Goal: Complete application form: Complete application form

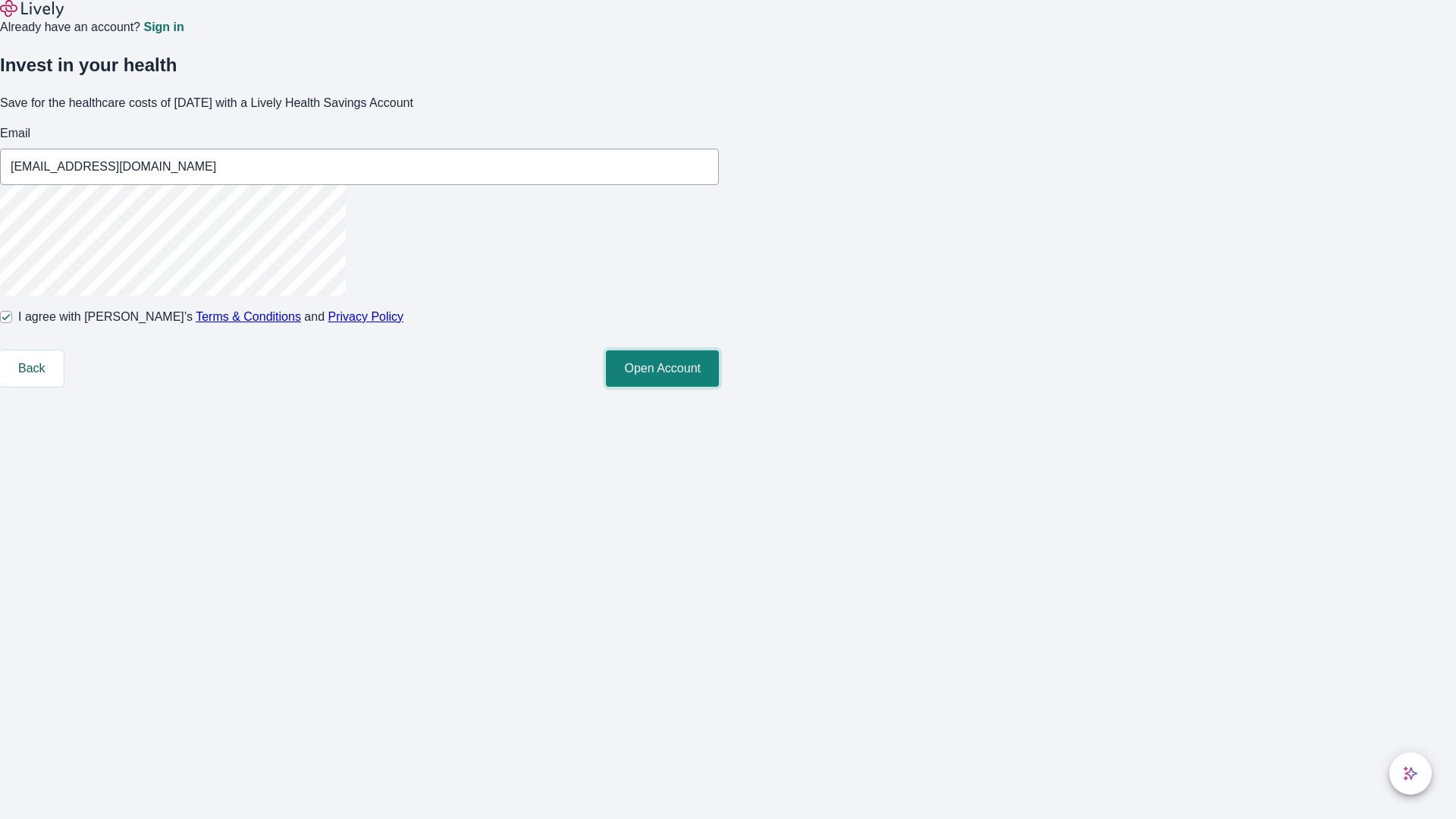
click at [719, 387] on button "Open Account" at bounding box center [662, 368] width 113 height 36
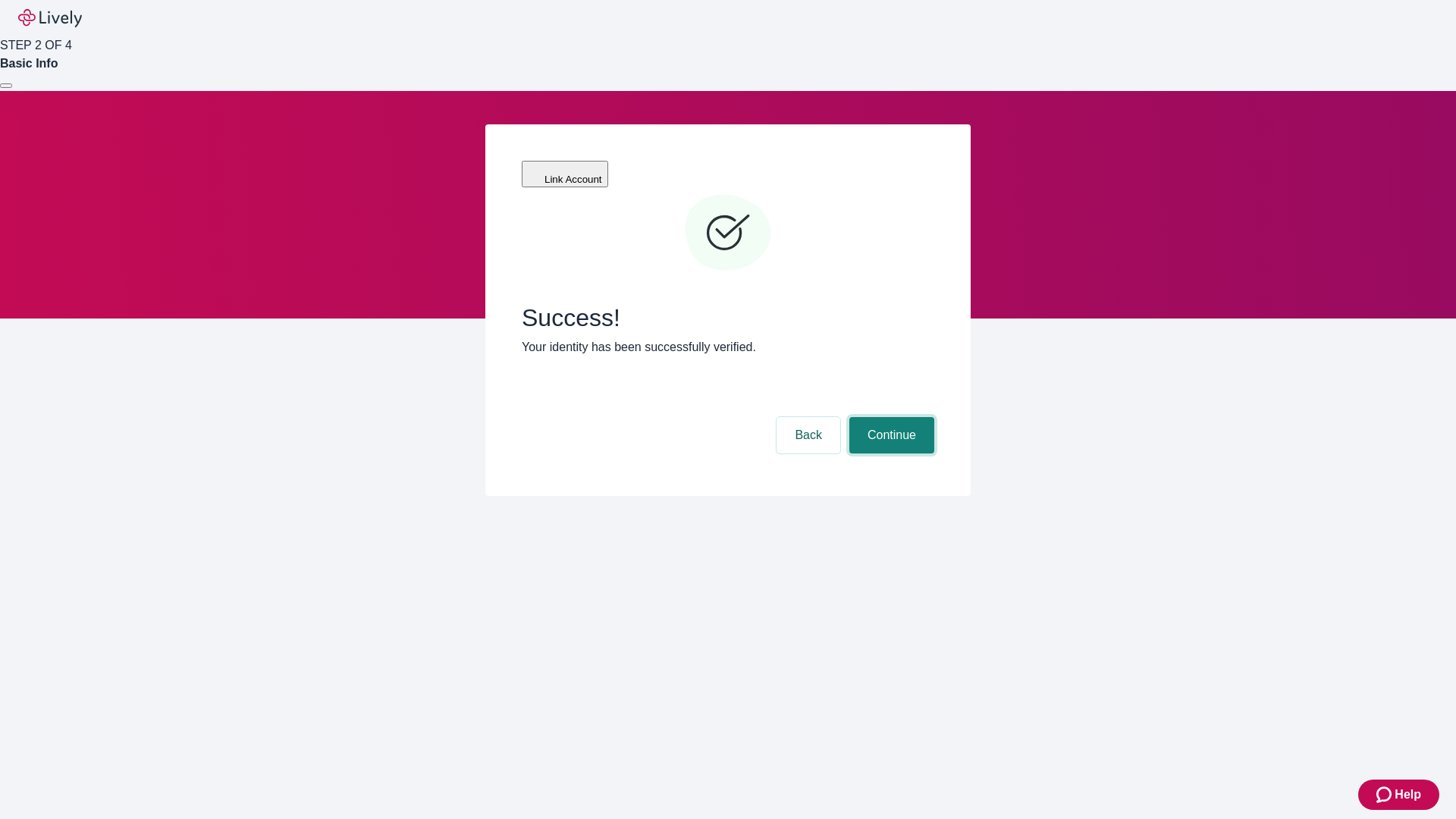
click at [890, 417] on button "Continue" at bounding box center [892, 435] width 85 height 36
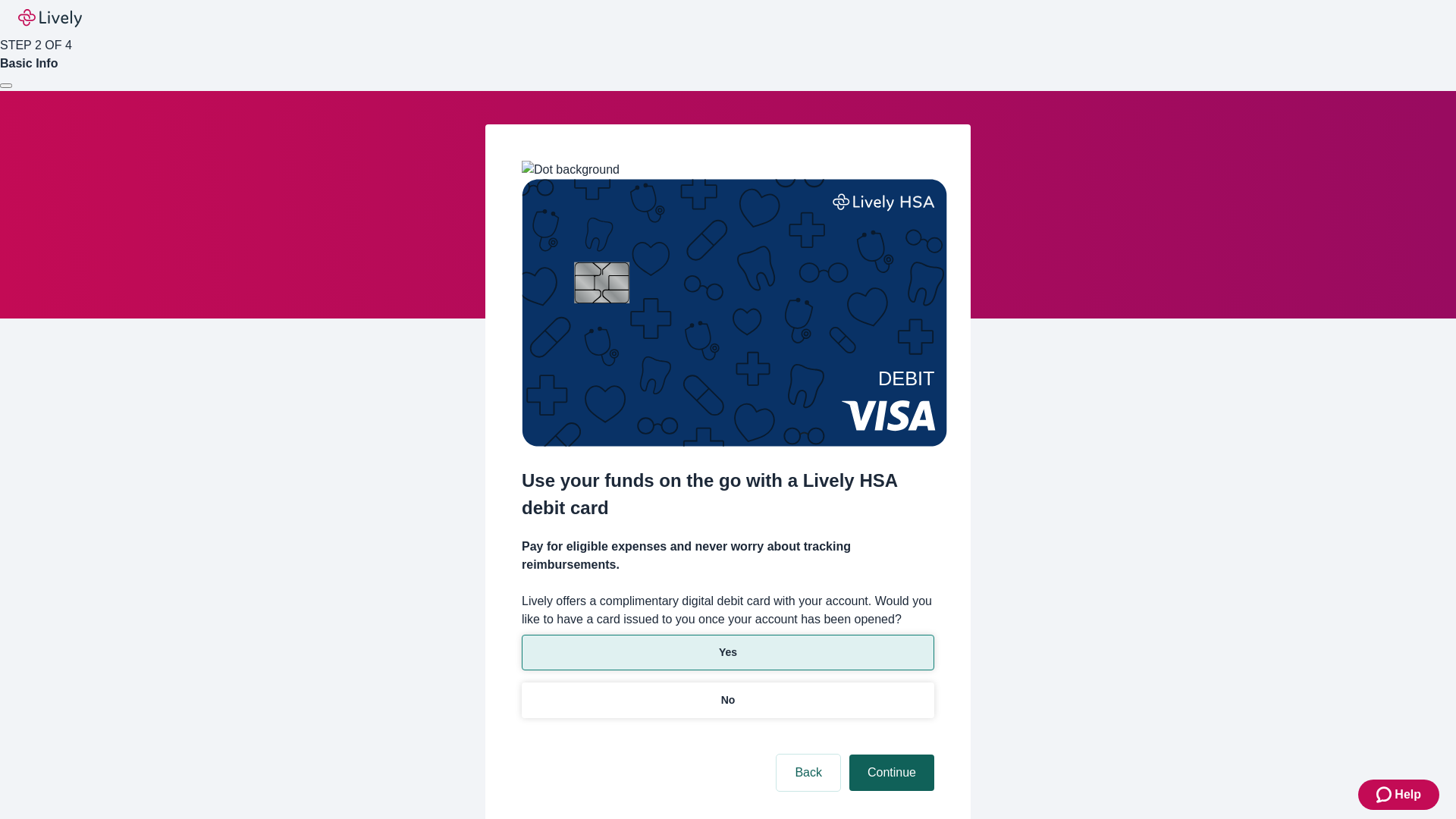
click at [727, 692] on p "No" at bounding box center [728, 700] width 15 height 16
click at [890, 755] on button "Continue" at bounding box center [892, 773] width 85 height 36
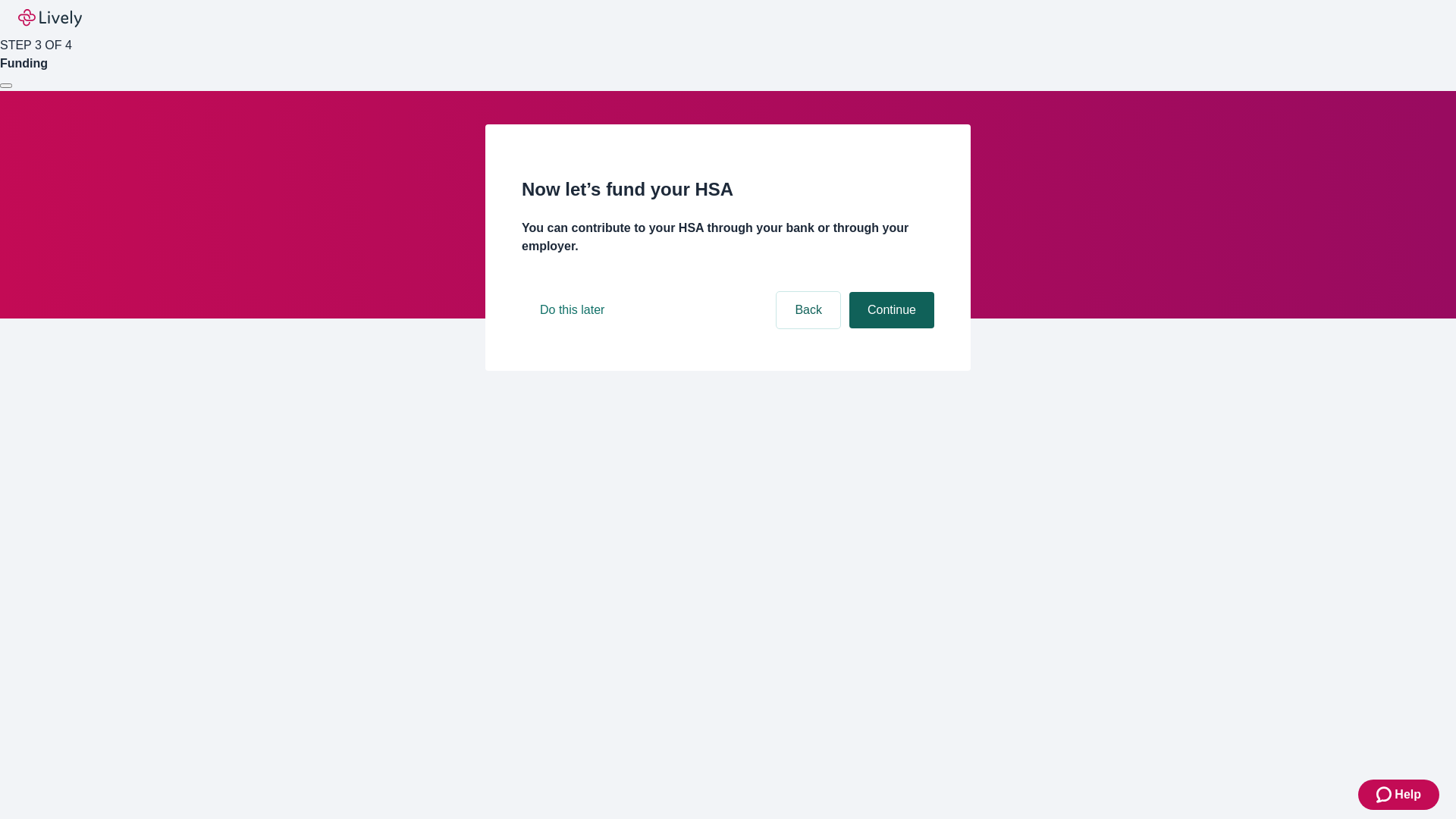
click at [890, 328] on button "Continue" at bounding box center [892, 310] width 85 height 36
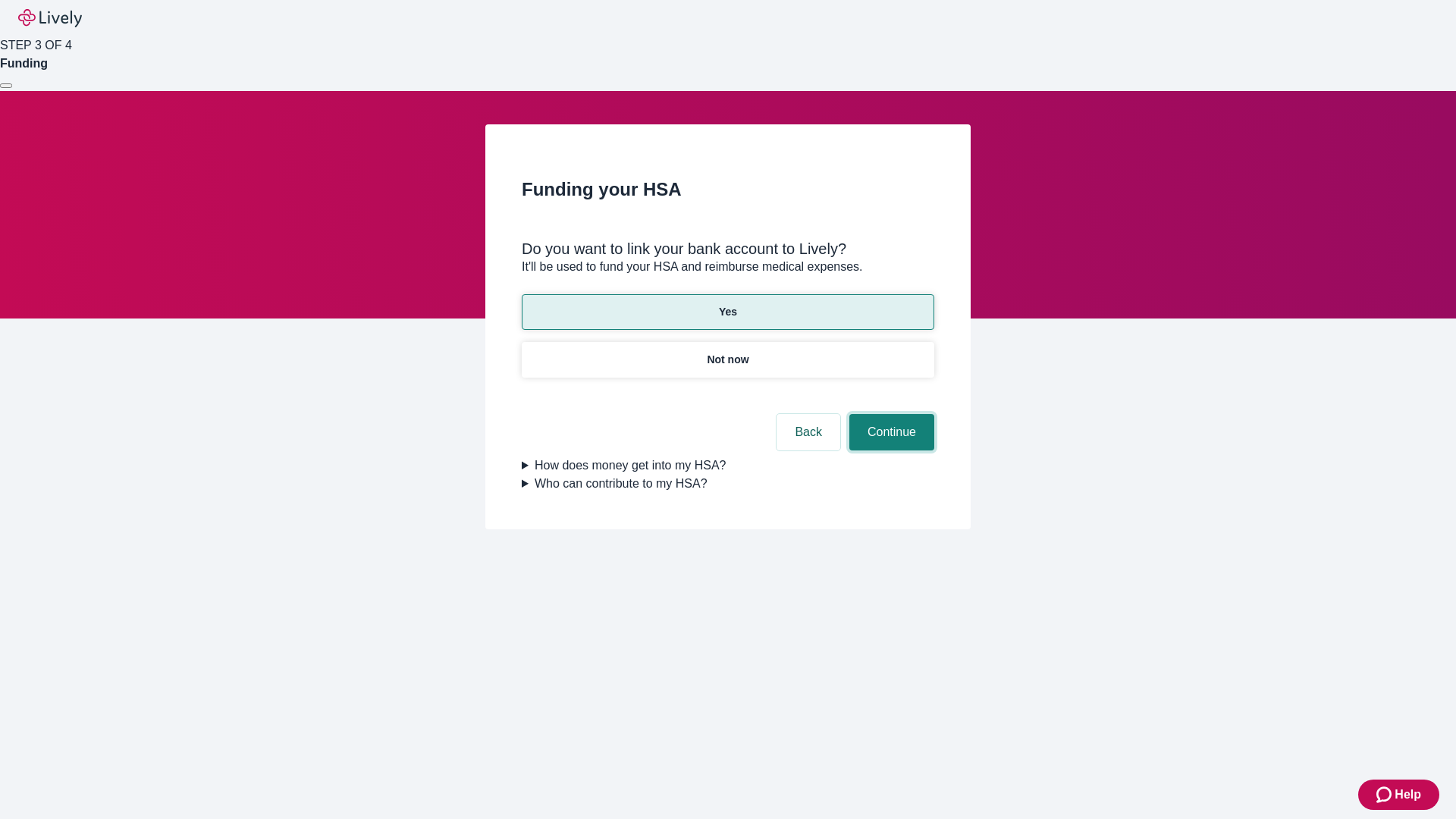
click at [890, 414] on button "Continue" at bounding box center [892, 432] width 85 height 36
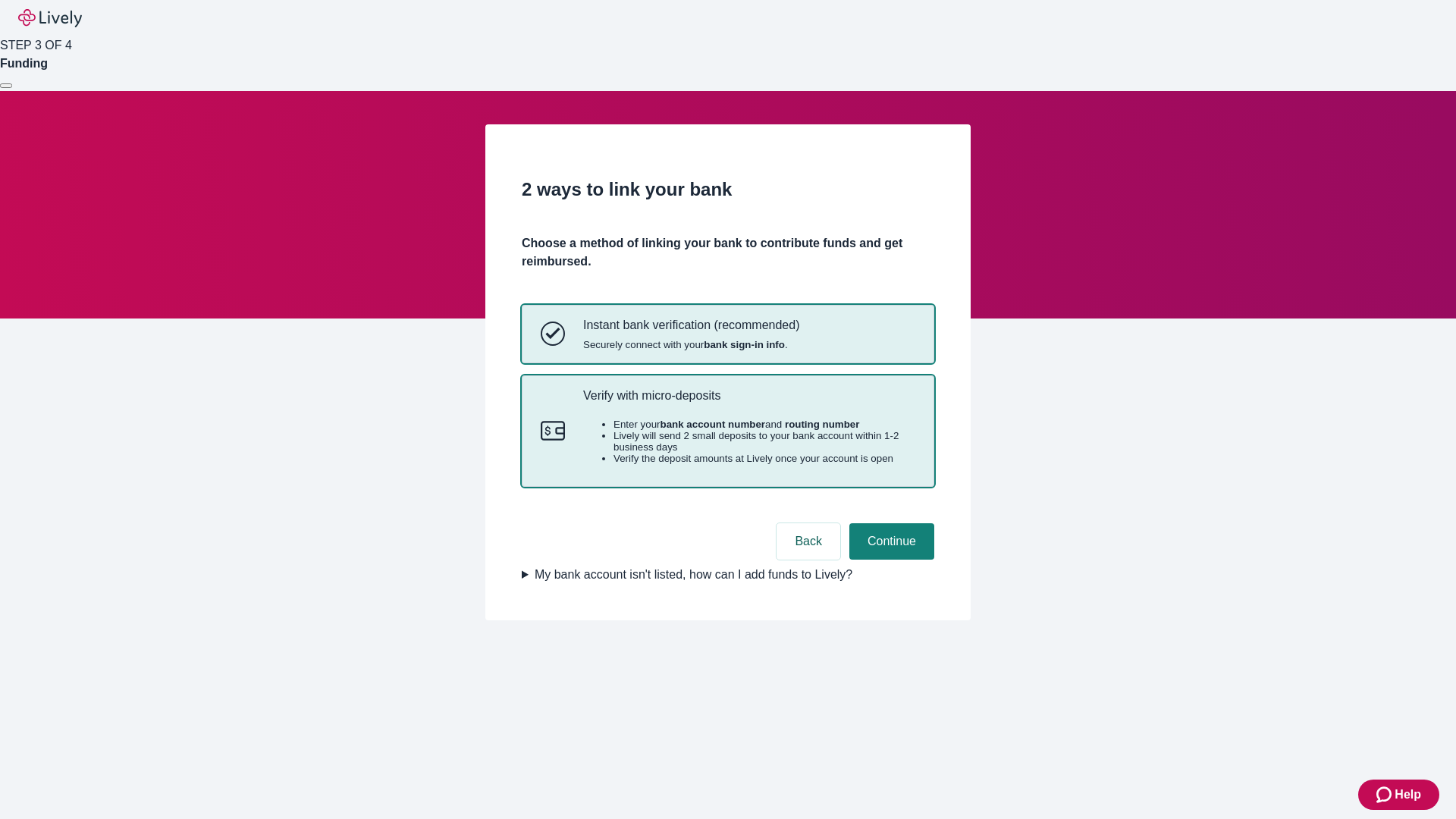
click at [749, 403] on p "Verify with micro-deposits" at bounding box center [750, 396] width 332 height 15
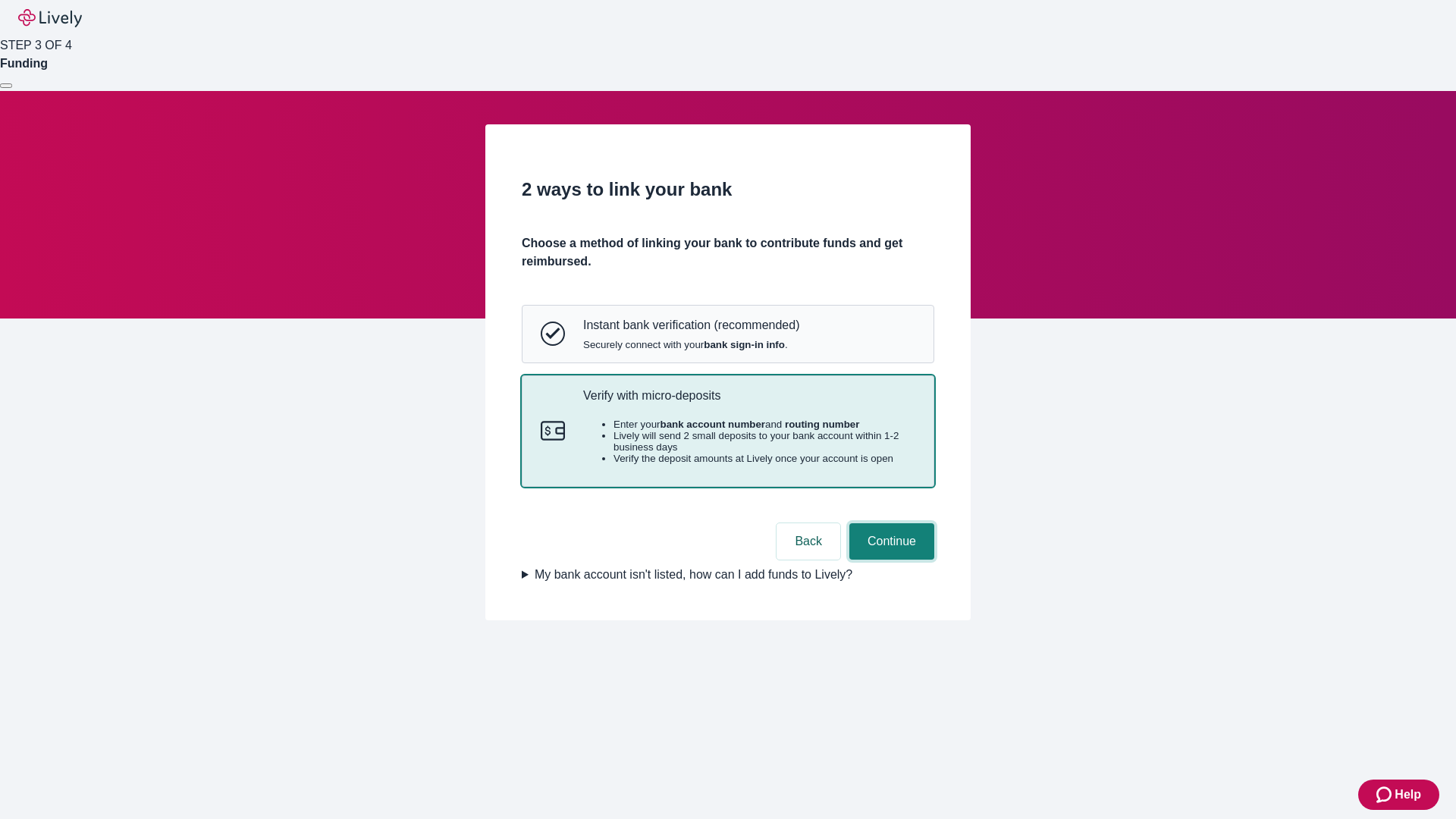
click at [890, 559] on button "Continue" at bounding box center [892, 541] width 85 height 36
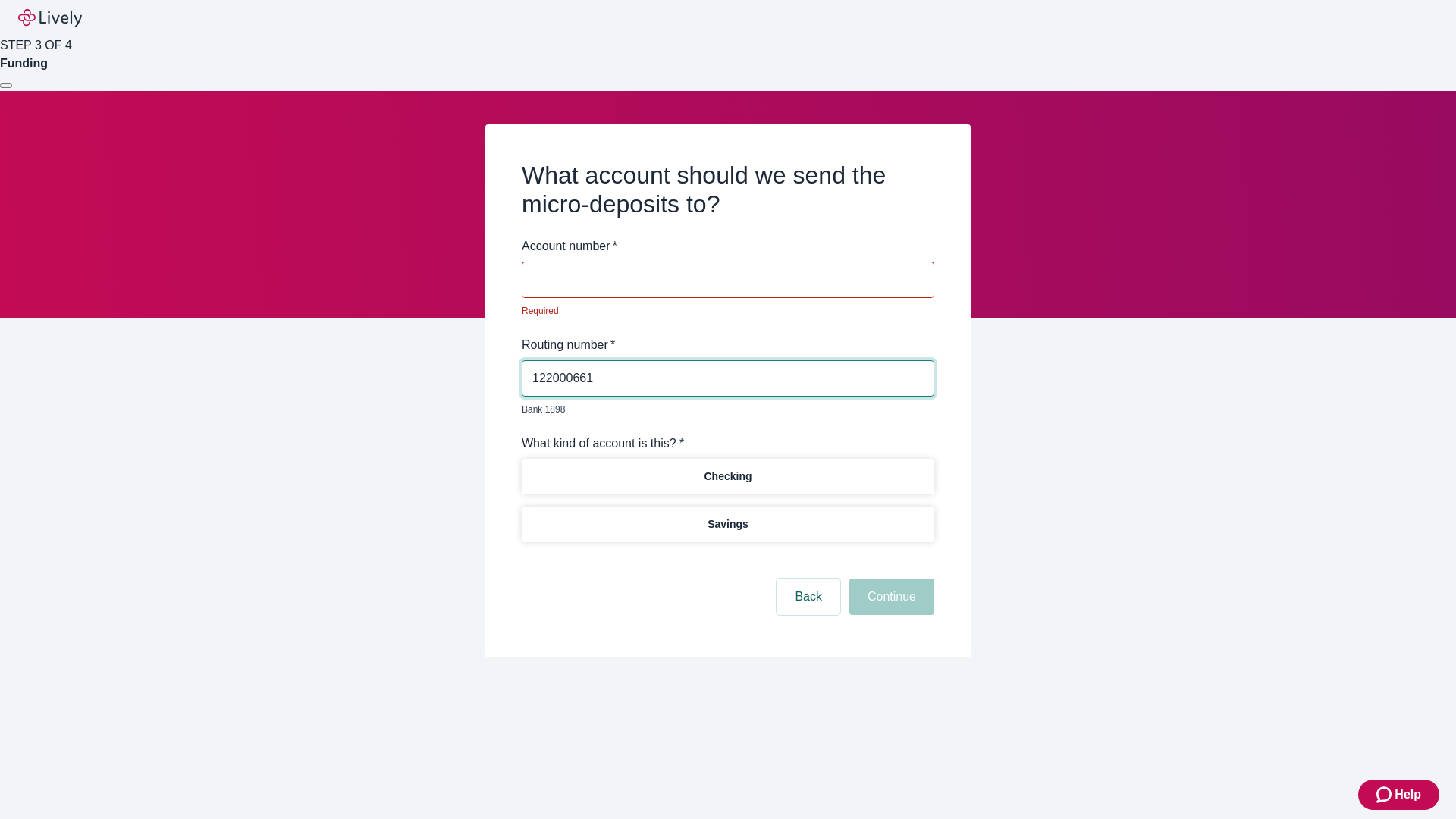
type input "122000661"
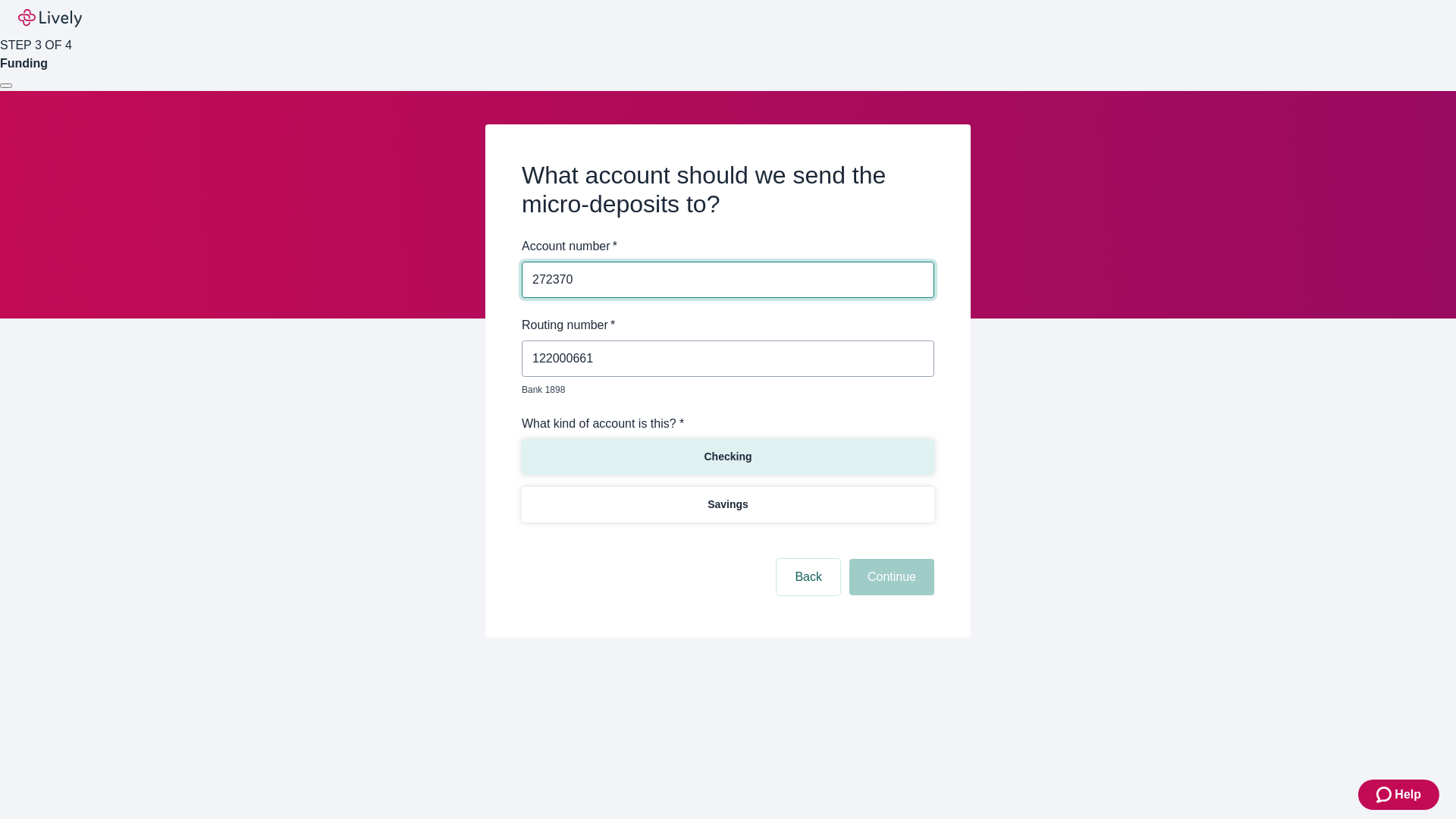
type input "272370"
click at [727, 449] on p "Checking" at bounding box center [728, 457] width 48 height 16
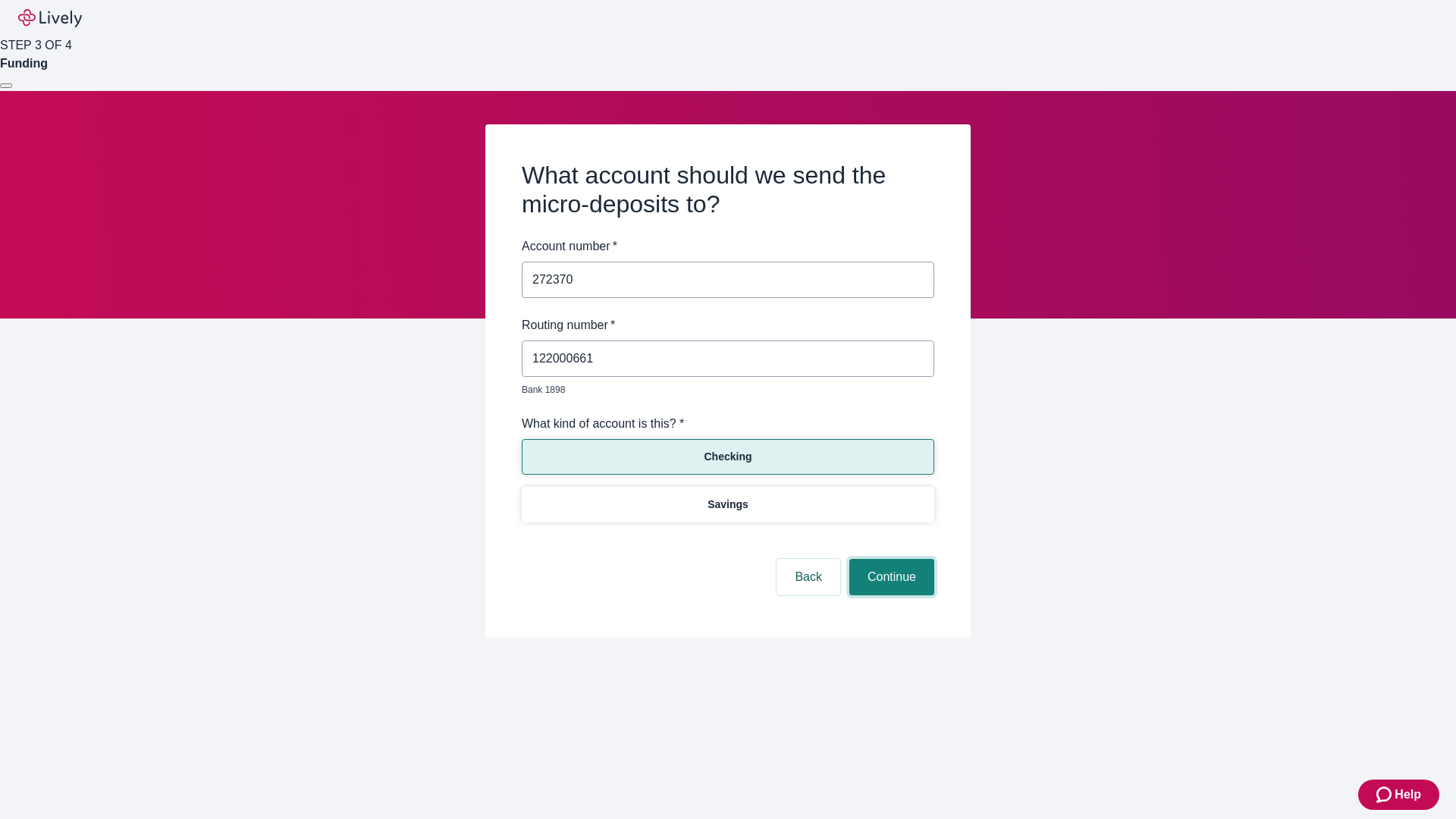
click at [890, 559] on button "Continue" at bounding box center [892, 576] width 85 height 36
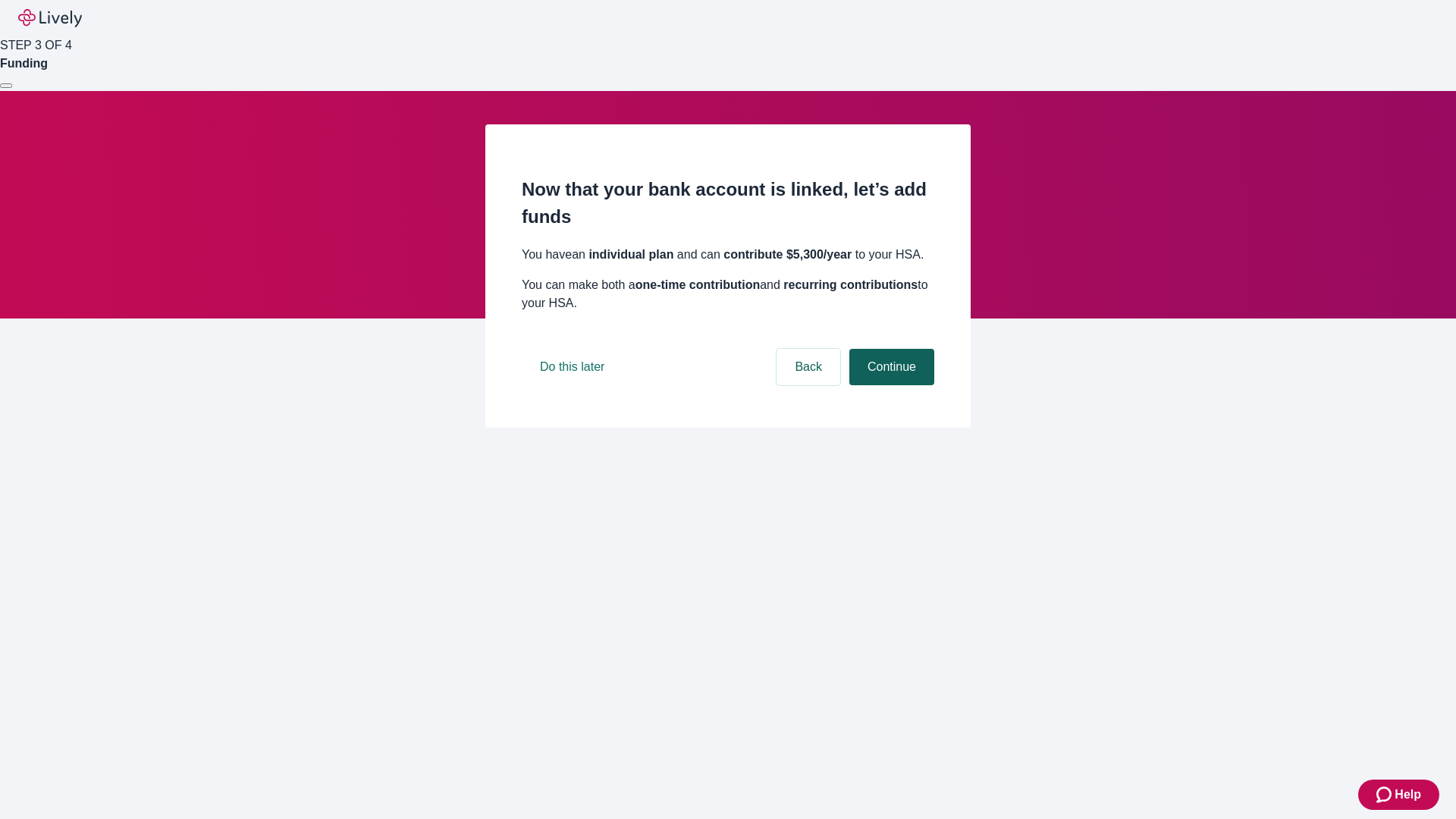
click at [890, 386] on button "Continue" at bounding box center [892, 366] width 85 height 36
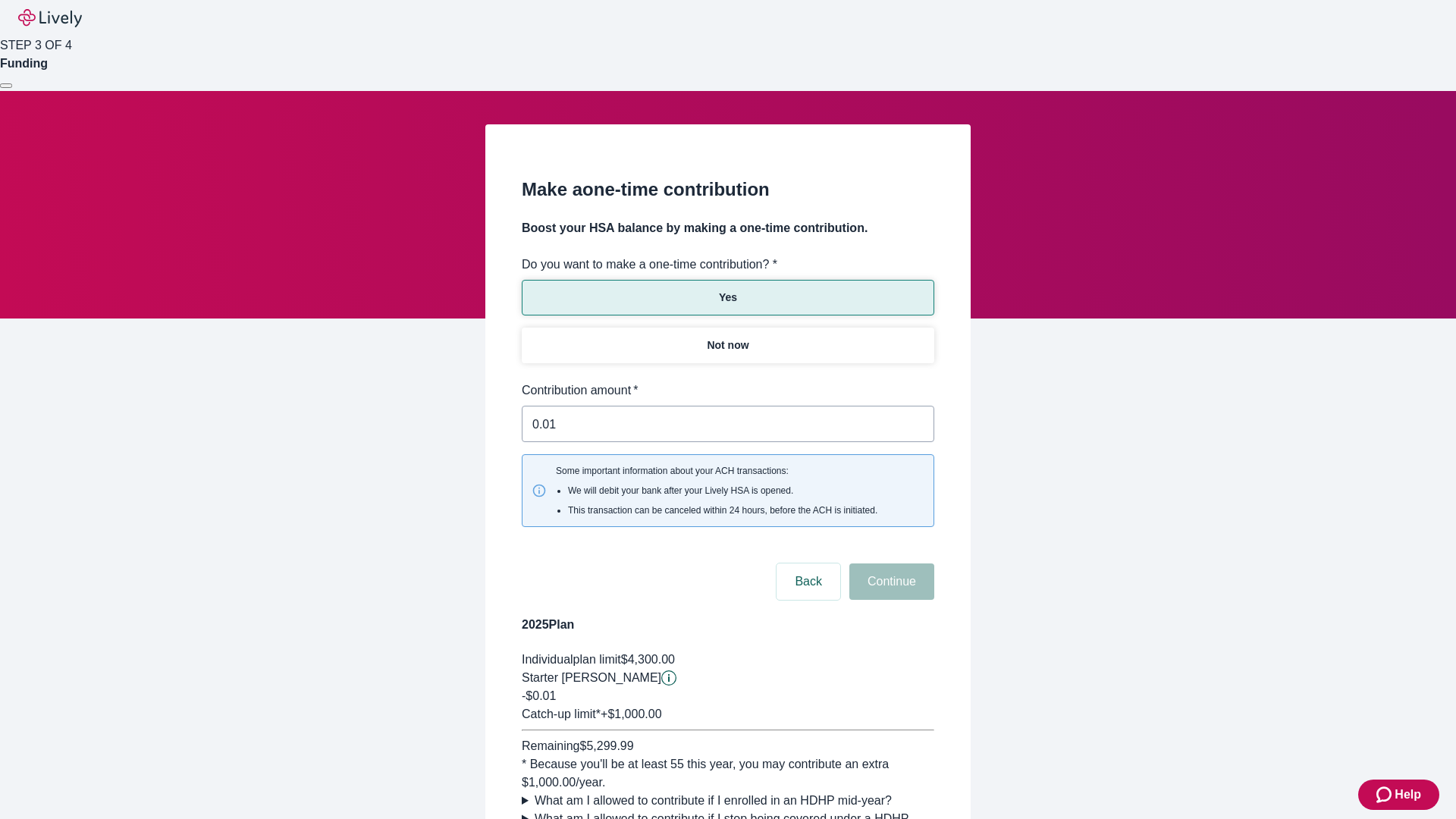
type input "0.01"
click at [890, 563] on button "Continue" at bounding box center [892, 581] width 85 height 36
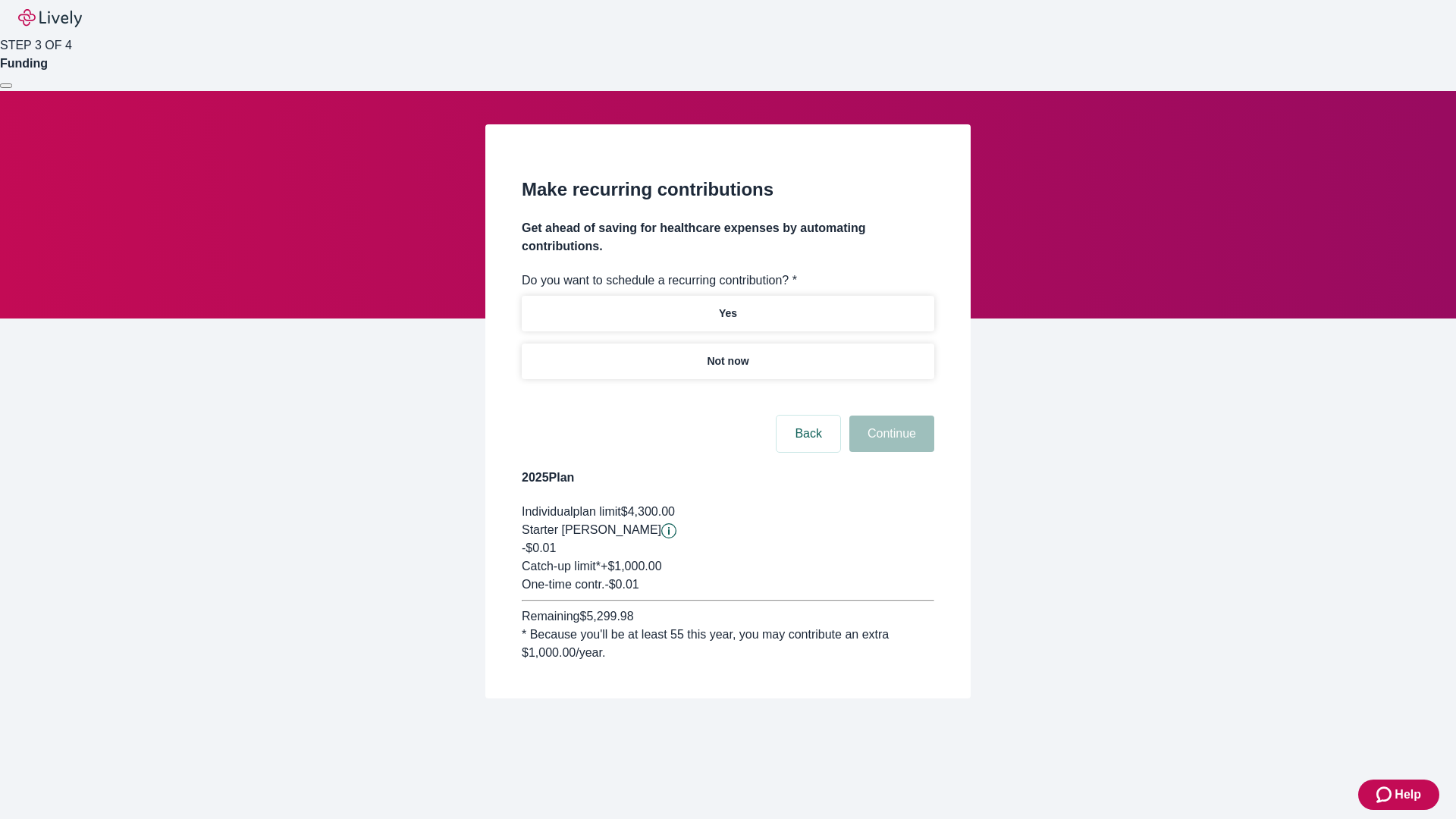
click at [727, 353] on p "Not now" at bounding box center [728, 361] width 42 height 16
click at [890, 416] on button "Continue" at bounding box center [892, 433] width 85 height 36
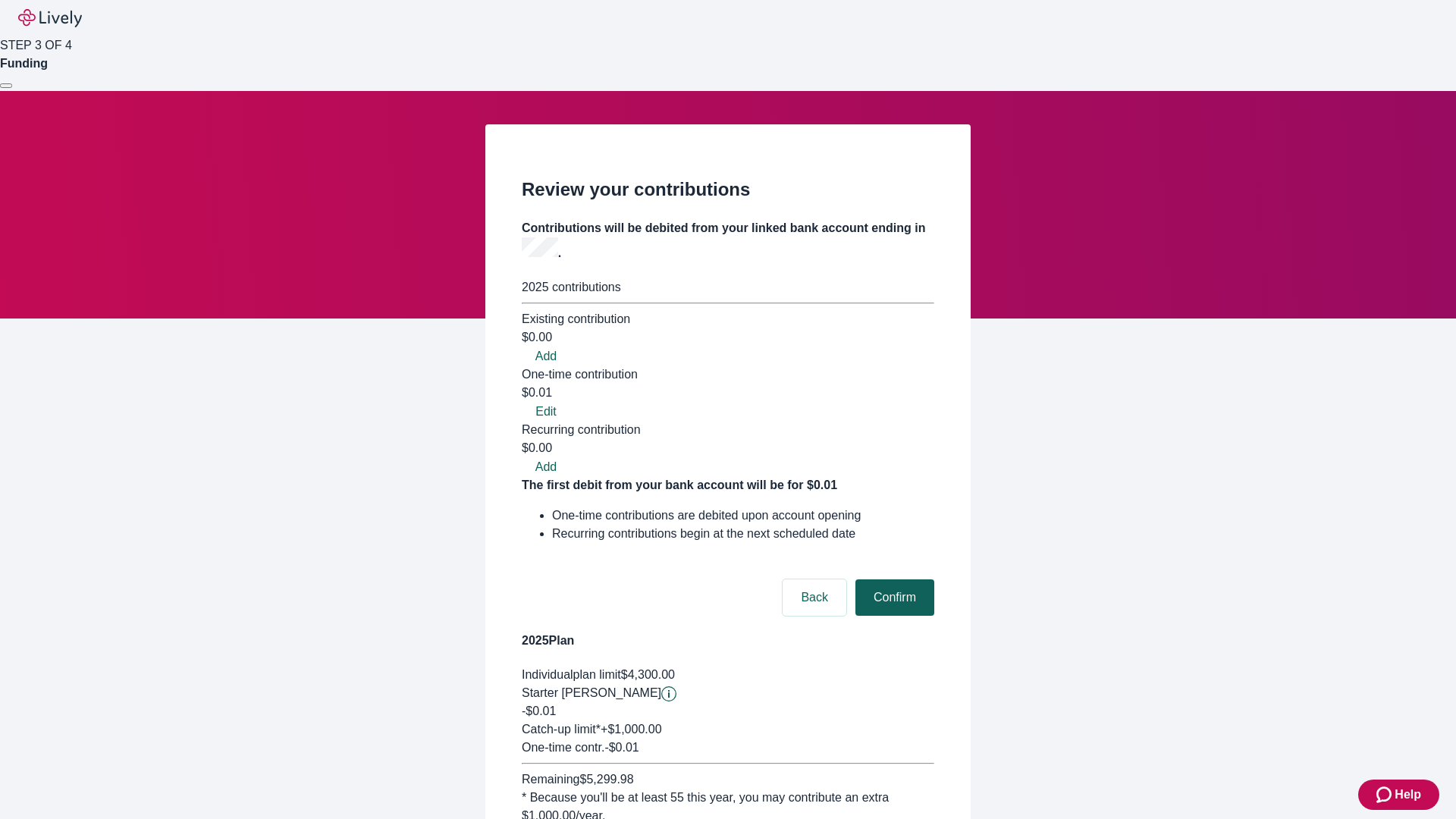
click at [893, 579] on button "Confirm" at bounding box center [895, 597] width 79 height 36
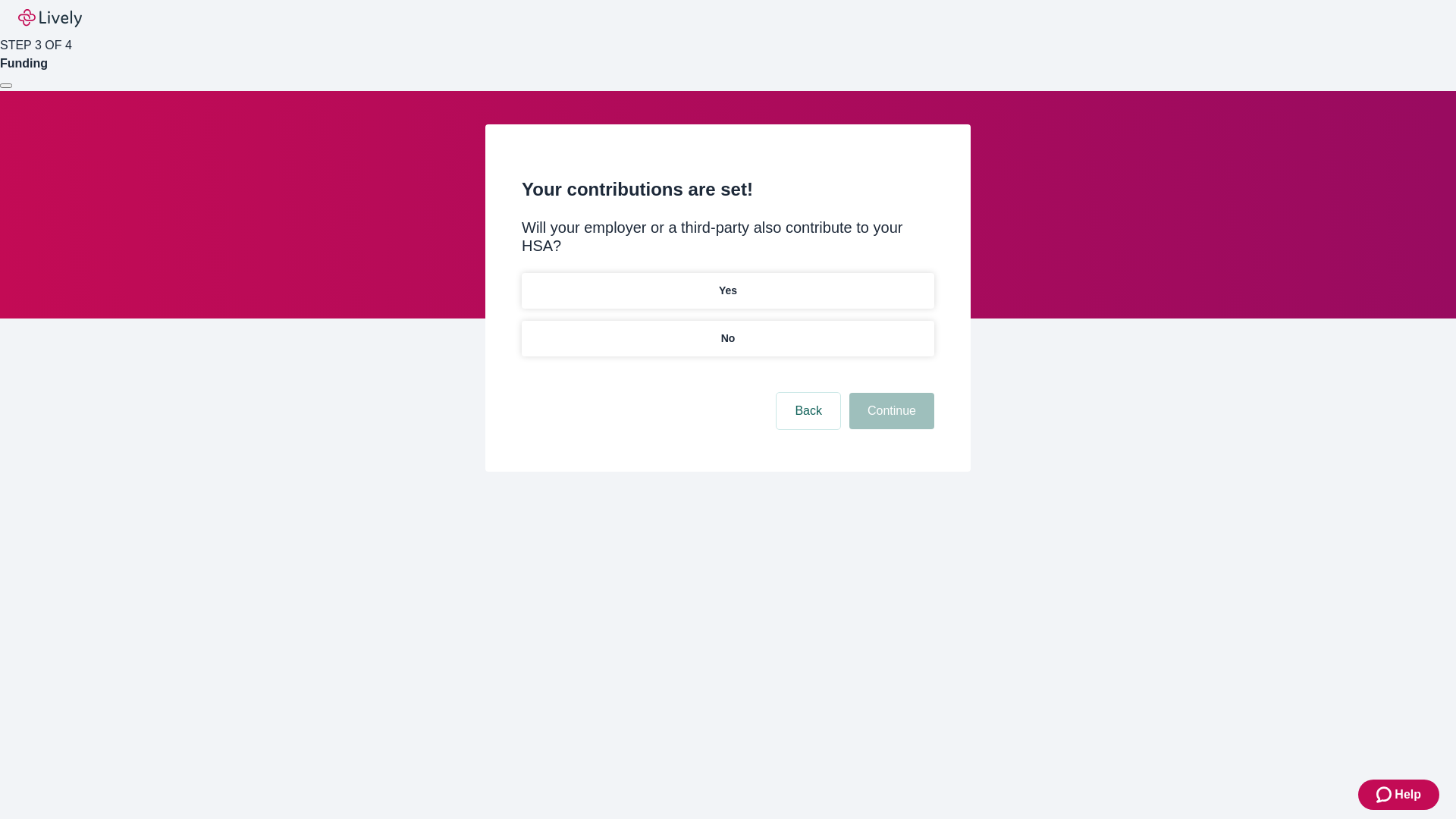
click at [727, 331] on p "No" at bounding box center [728, 338] width 15 height 16
click at [890, 393] on button "Continue" at bounding box center [892, 410] width 85 height 36
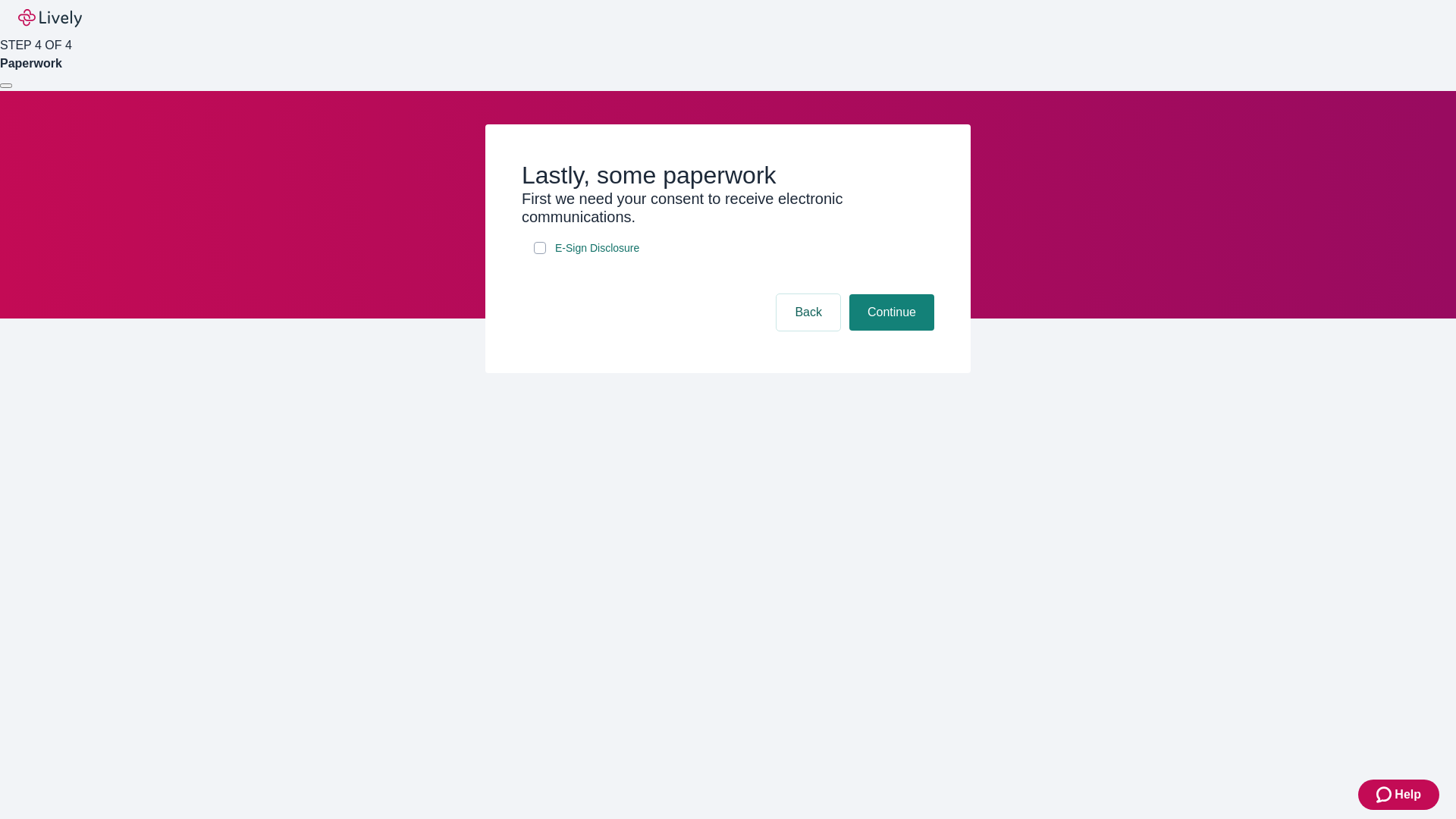
click at [540, 254] on input "E-Sign Disclosure" at bounding box center [540, 248] width 12 height 12
checkbox input "true"
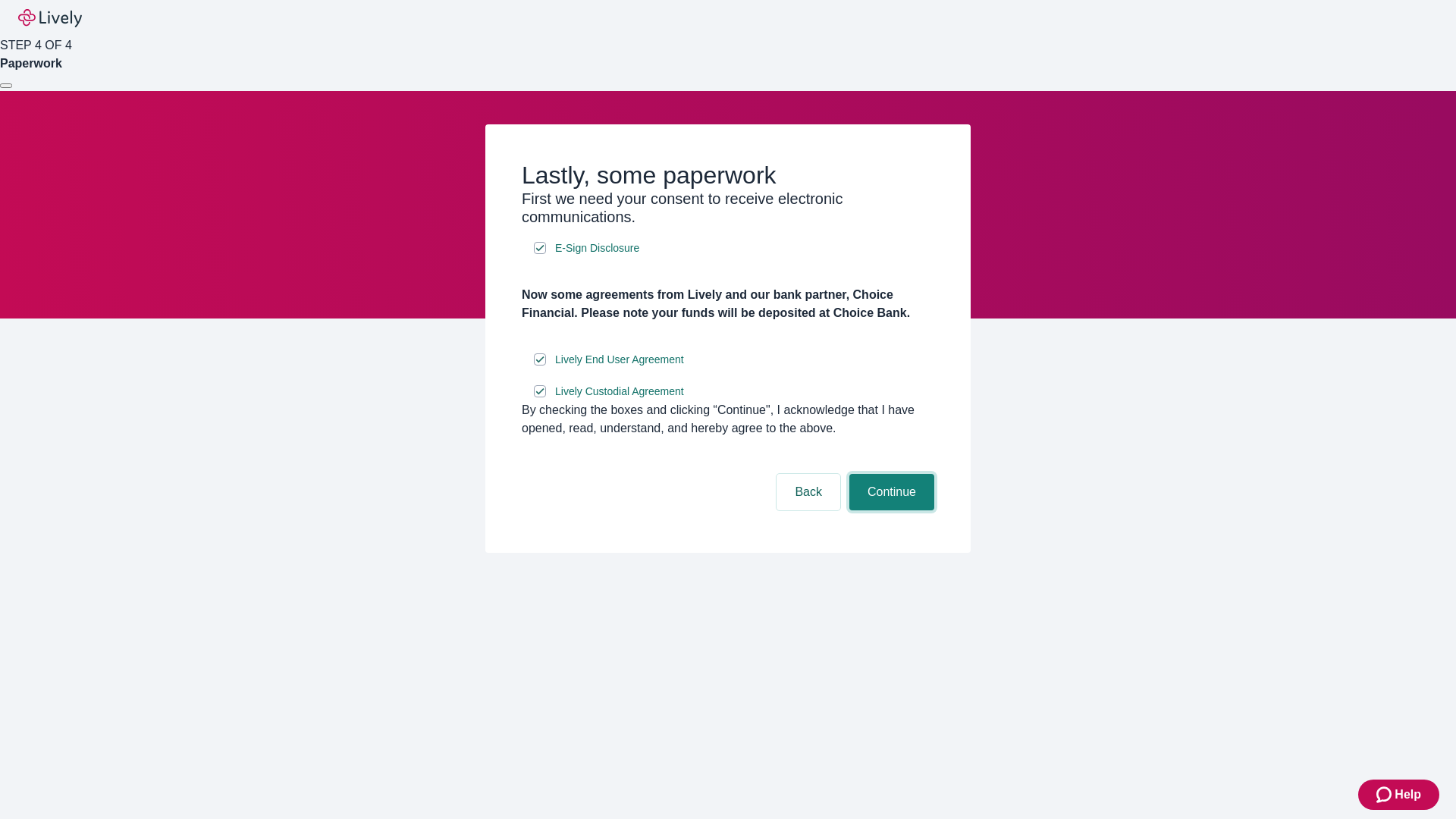
click at [890, 511] on button "Continue" at bounding box center [892, 491] width 85 height 36
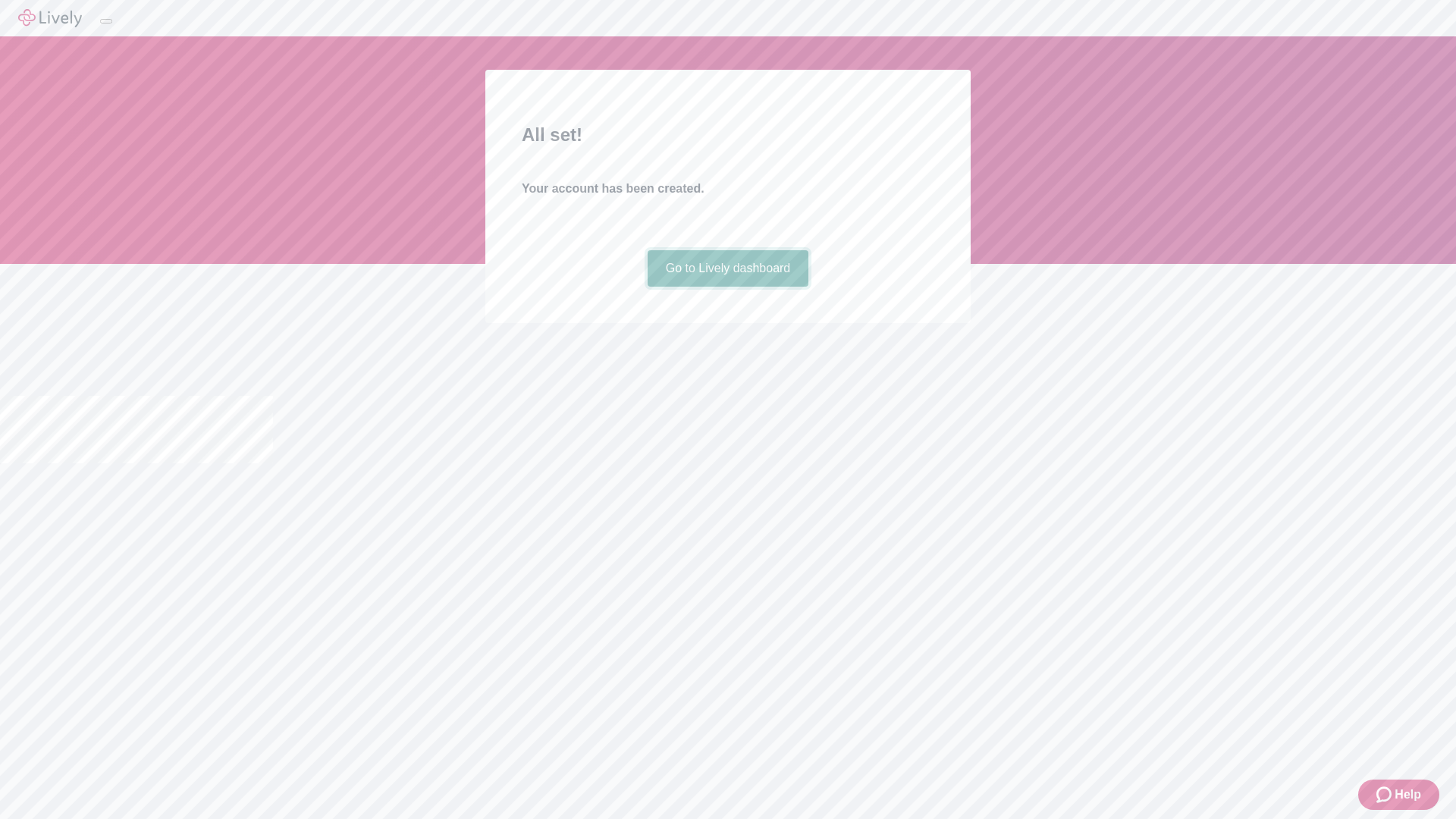
click at [727, 287] on link "Go to Lively dashboard" at bounding box center [728, 268] width 162 height 36
